Goal: Task Accomplishment & Management: Use online tool/utility

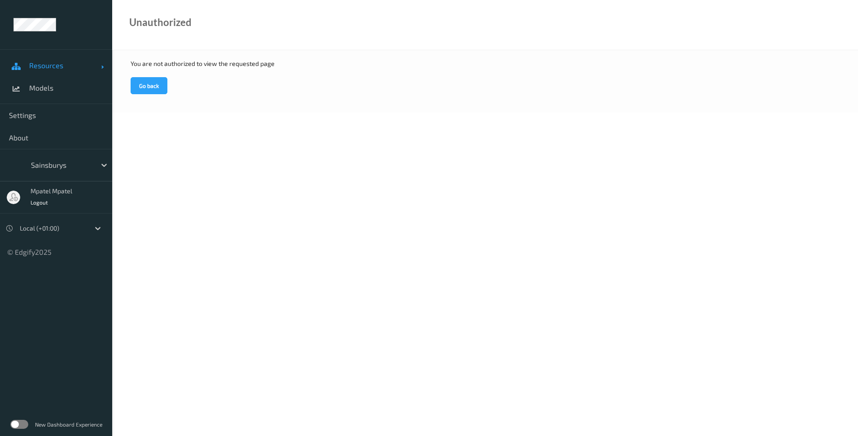
click at [57, 70] on span "Resources" at bounding box center [65, 65] width 72 height 9
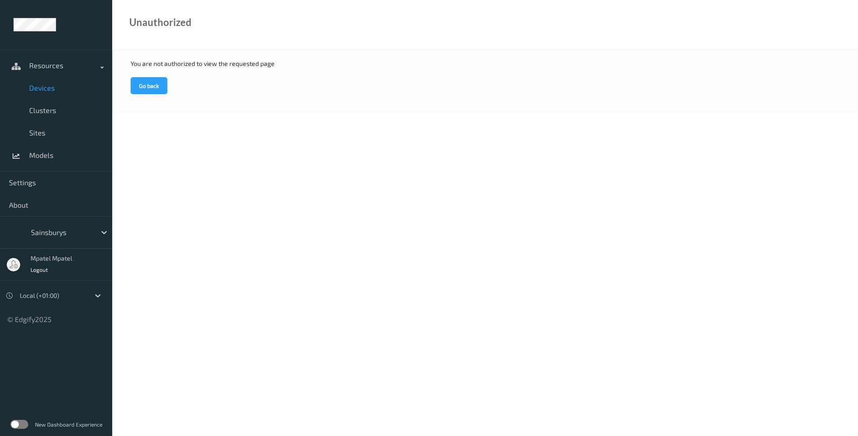
click at [38, 89] on span "Devices" at bounding box center [66, 87] width 74 height 9
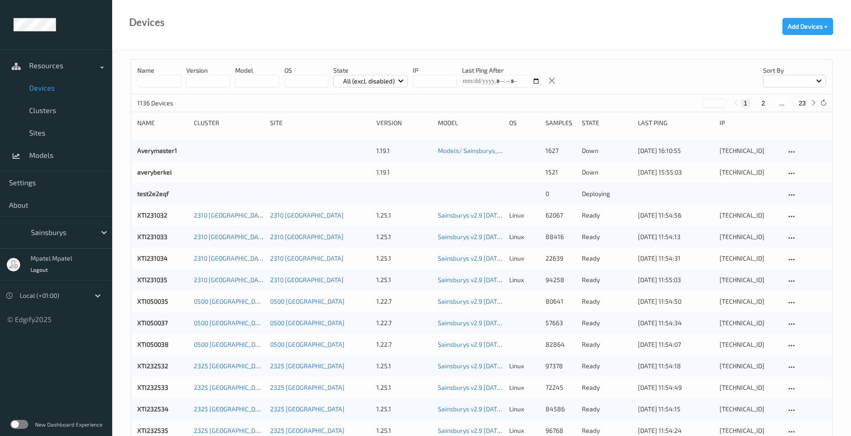
click at [166, 80] on input at bounding box center [159, 81] width 44 height 13
type input "****"
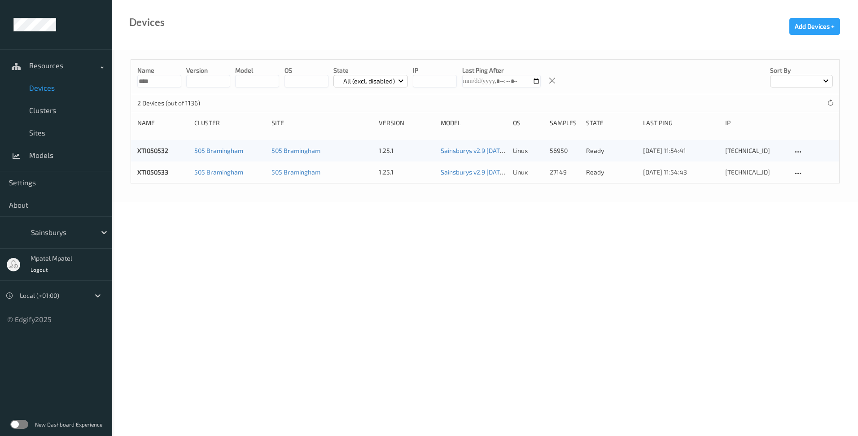
click at [605, 225] on body "Resources Devices Clusters Sites Models Settings About Sainsburys mpatel mpatel…" at bounding box center [429, 218] width 858 height 436
click at [164, 174] on link "XTI050533" at bounding box center [152, 172] width 31 height 8
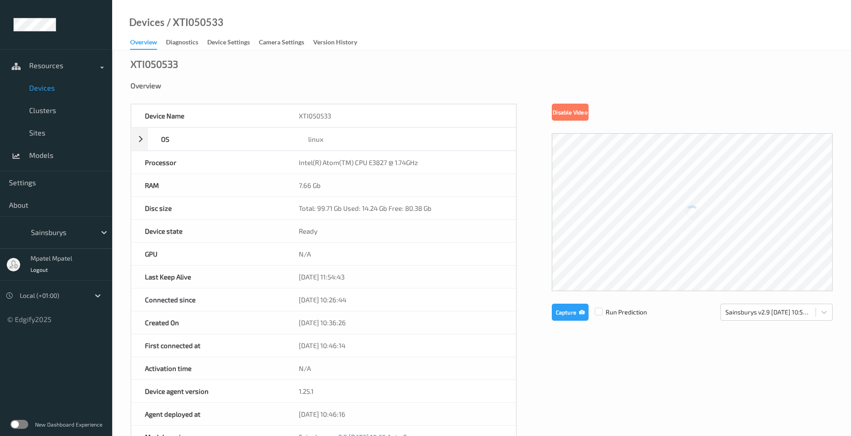
click at [606, 339] on div "Device Name XTI050533 OS linux Platform ubuntu Platform Version 20.04 Platform …" at bounding box center [482, 380] width 702 height 552
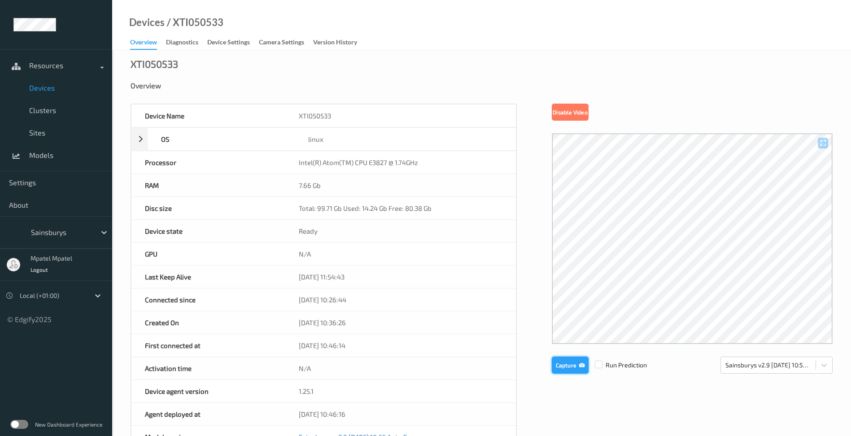
click at [565, 364] on button "Capture" at bounding box center [570, 365] width 37 height 17
click at [572, 362] on button "Capture" at bounding box center [570, 365] width 37 height 17
click at [566, 369] on button "Capture" at bounding box center [570, 365] width 37 height 17
drag, startPoint x: 34, startPoint y: 70, endPoint x: 131, endPoint y: 69, distance: 96.9
click at [34, 70] on link "Resources" at bounding box center [56, 65] width 112 height 22
